Goal: Task Accomplishment & Management: Complete application form

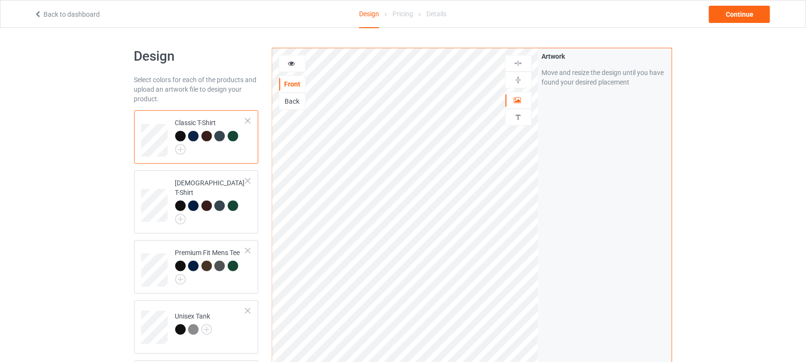
drag, startPoint x: 731, startPoint y: 161, endPoint x: 593, endPoint y: 159, distance: 138.5
click at [731, 161] on div "Design Select colors for each of the products and upload an artwork file to des…" at bounding box center [403, 343] width 806 height 631
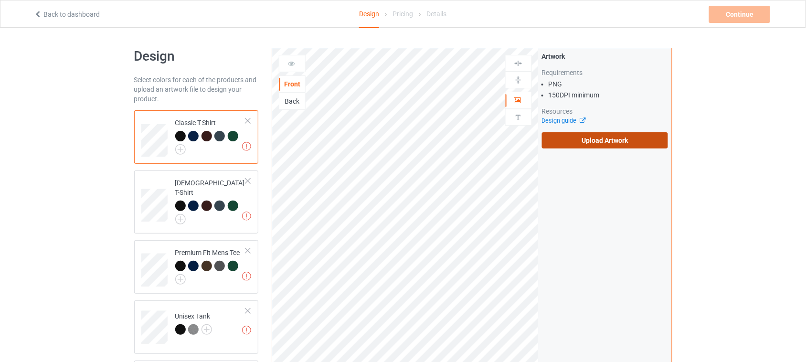
click at [615, 142] on label "Upload Artwork" at bounding box center [605, 140] width 127 height 16
click at [0, 0] on input "Upload Artwork" at bounding box center [0, 0] width 0 height 0
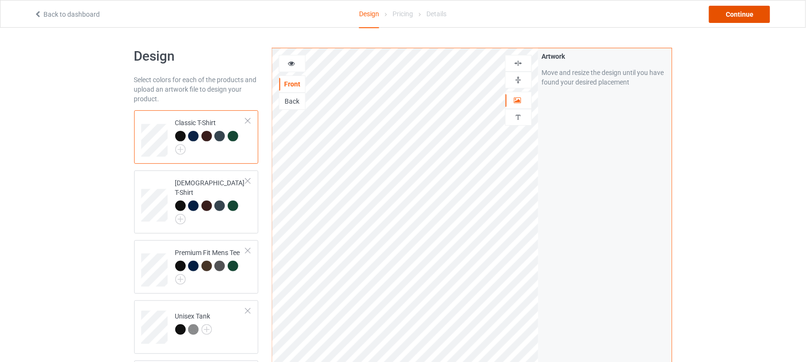
click at [750, 13] on div "Continue" at bounding box center [739, 14] width 61 height 17
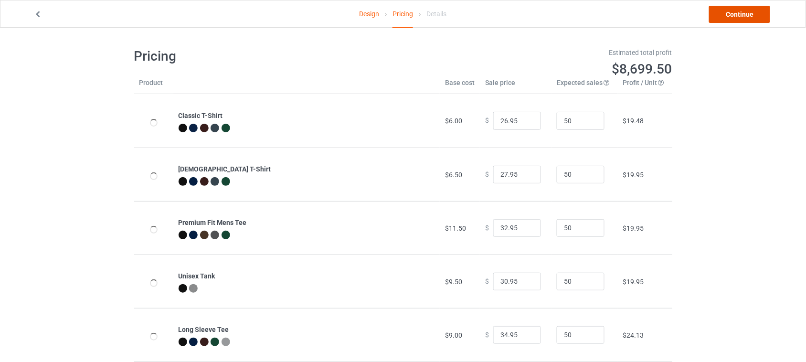
click at [749, 15] on link "Continue" at bounding box center [739, 14] width 61 height 17
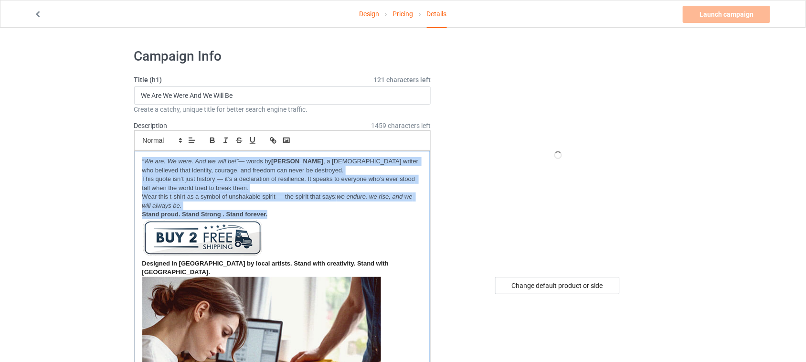
drag, startPoint x: 287, startPoint y: 219, endPoint x: 141, endPoint y: 159, distance: 157.2
click at [141, 159] on div "“We are. We were. And we will be!” — words by [PERSON_NAME] , a [DEMOGRAPHIC_DA…" at bounding box center [283, 338] width 296 height 374
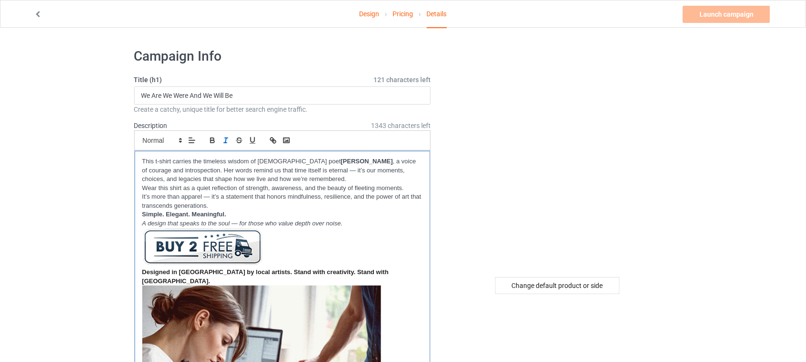
click at [142, 158] on p "This t-shirt carries the timeless wisdom of [DEMOGRAPHIC_DATA] poet [PERSON_NAM…" at bounding box center [282, 170] width 281 height 27
click at [144, 189] on p "Wear this shirt as a quiet reflection of strength, awareness, and the beauty of…" at bounding box center [282, 188] width 281 height 9
click at [142, 214] on strong "Simple. Elegant. Meaningful." at bounding box center [184, 214] width 84 height 7
click at [142, 196] on p "It’s more than apparel — it’s a statement that honors mindfulness, resilience, …" at bounding box center [282, 202] width 281 height 18
drag, startPoint x: 244, startPoint y: 95, endPoint x: 34, endPoint y: 95, distance: 209.7
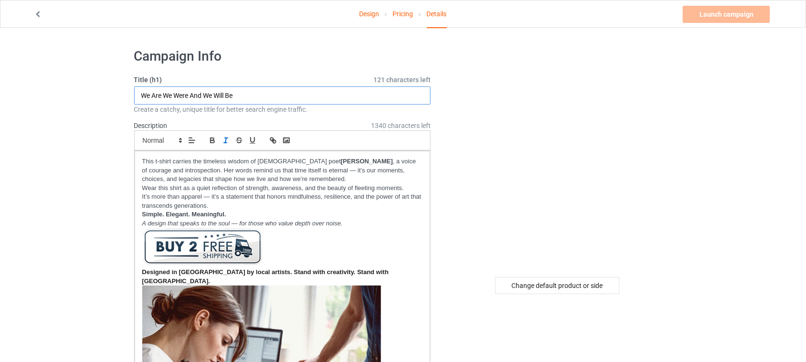
paste input "Time does not pass; it is we who pass away"
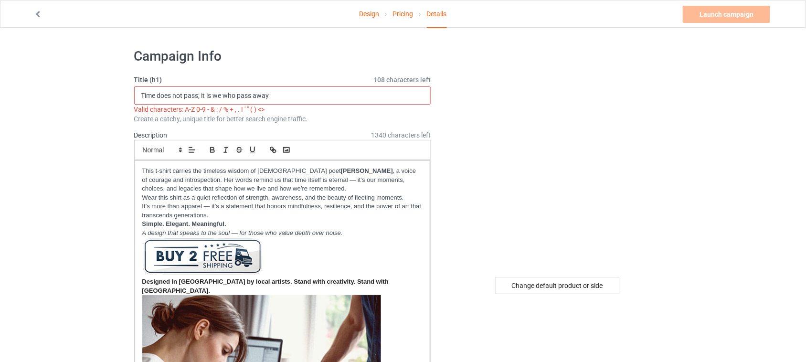
click at [161, 92] on input "Time does not pass; it is we who pass away" at bounding box center [282, 95] width 297 height 18
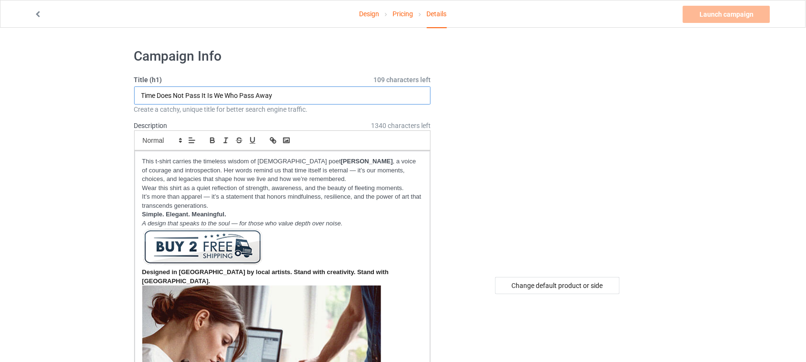
click at [200, 94] on input "Time Does Not Pass It Is We Who Pass Away" at bounding box center [282, 95] width 297 height 18
drag, startPoint x: 203, startPoint y: 96, endPoint x: 123, endPoint y: 96, distance: 80.3
click at [179, 94] on input "Time Does Not Pass It Is We Who Pass Away" at bounding box center [282, 95] width 297 height 18
drag, startPoint x: 201, startPoint y: 96, endPoint x: 121, endPoint y: 94, distance: 80.3
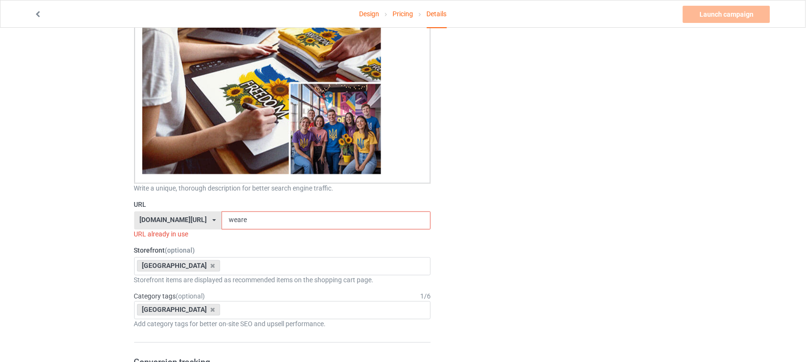
scroll to position [358, 0]
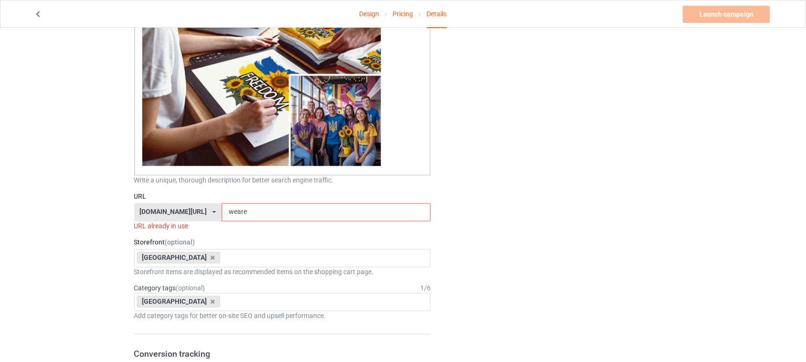
type input "Time Does Not Pass It Is We Who Pass Away"
drag, startPoint x: 246, startPoint y: 203, endPoint x: 139, endPoint y: 201, distance: 107.0
click at [144, 203] on div "[DOMAIN_NAME][URL] [DOMAIN_NAME][URL] [DOMAIN_NAME][URL] 6273c5abfddeea00434baf…" at bounding box center [282, 212] width 297 height 18
paste input "Time Does Not Pass"
click at [229, 203] on input "Time Does Not Pass" at bounding box center [326, 212] width 209 height 18
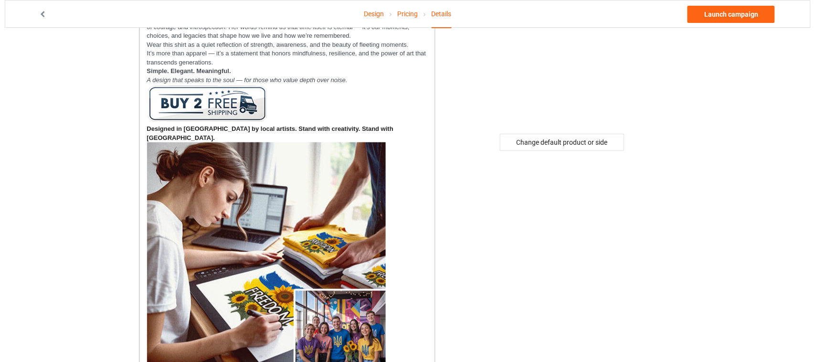
scroll to position [0, 0]
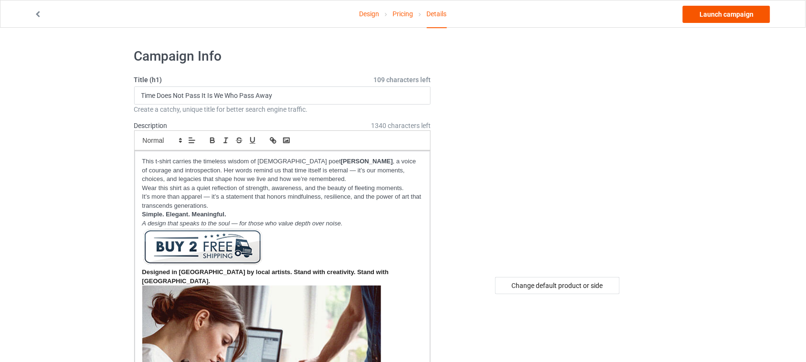
type input "time-does-not-pass"
click at [724, 12] on link "Launch campaign" at bounding box center [726, 14] width 87 height 17
